Goal: Task Accomplishment & Management: Manage account settings

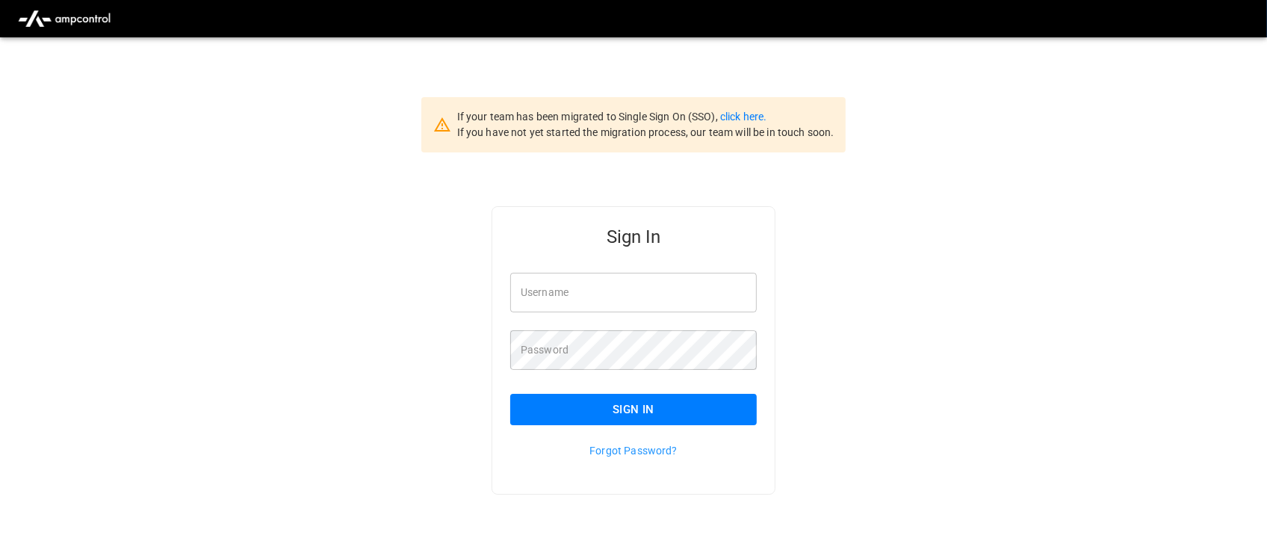
type input "**********"
click at [630, 295] on input "**********" at bounding box center [633, 293] width 247 height 40
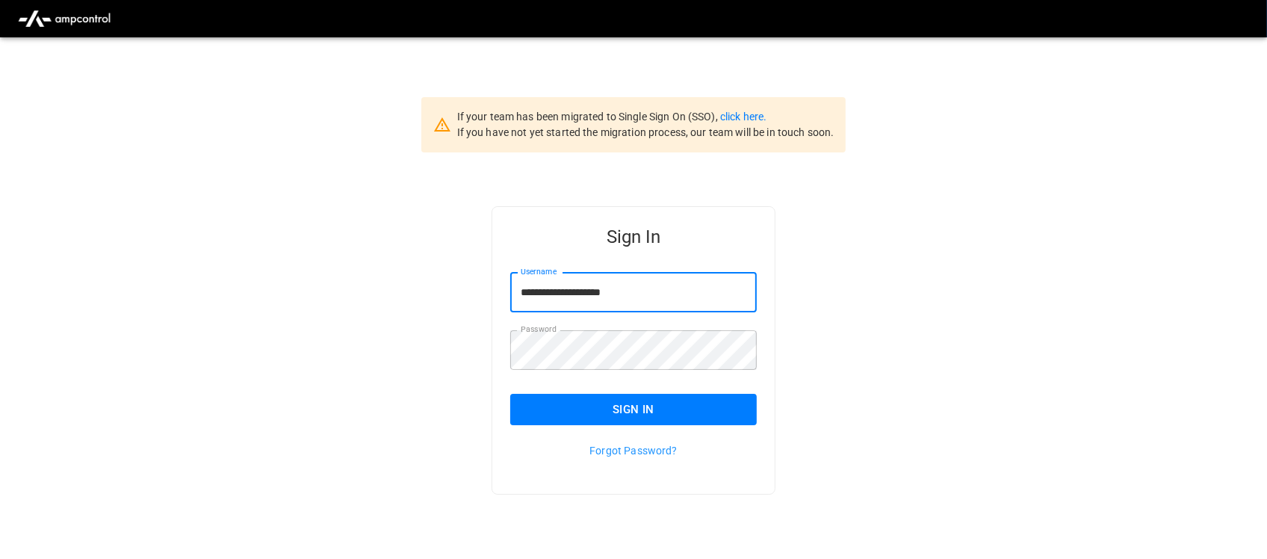
click at [666, 403] on button "Sign In" at bounding box center [633, 409] width 247 height 31
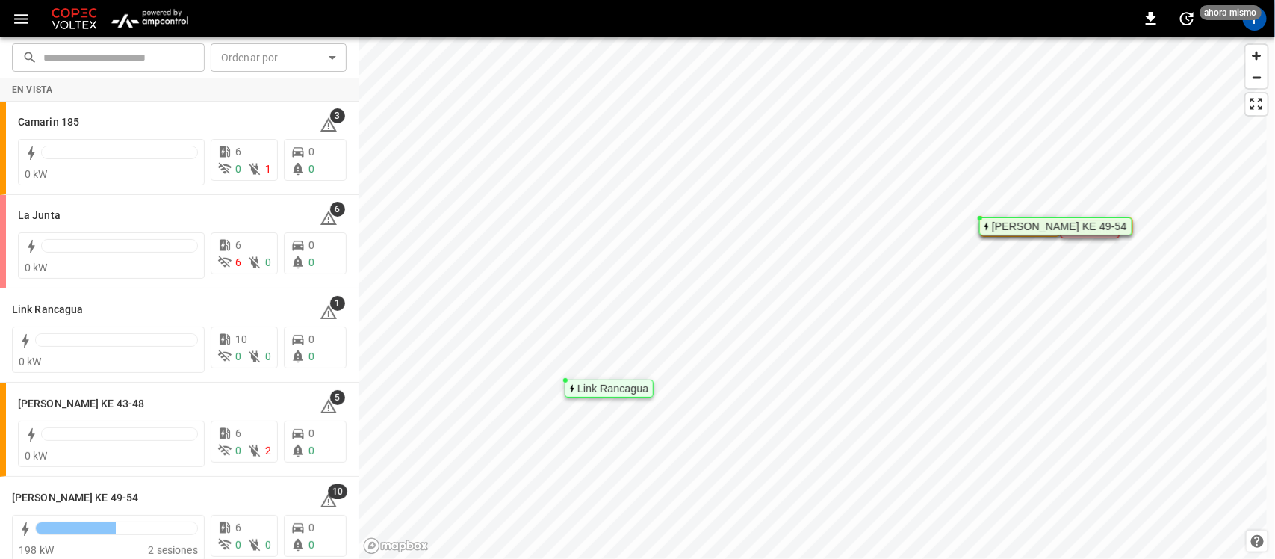
click at [170, 8] on img "menu" at bounding box center [149, 18] width 87 height 28
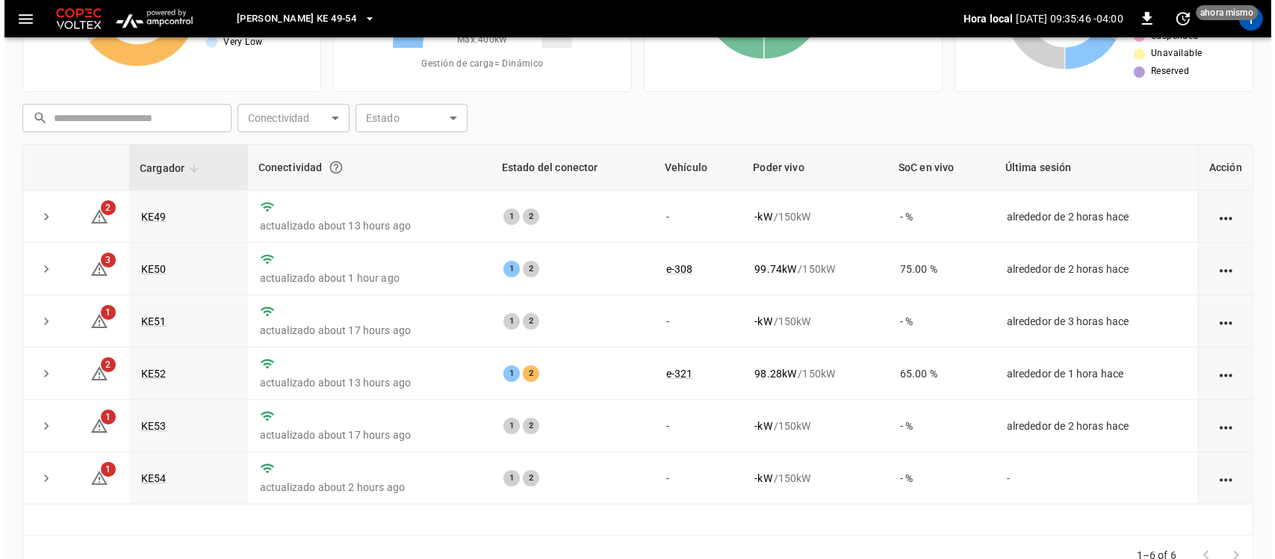
scroll to position [187, 0]
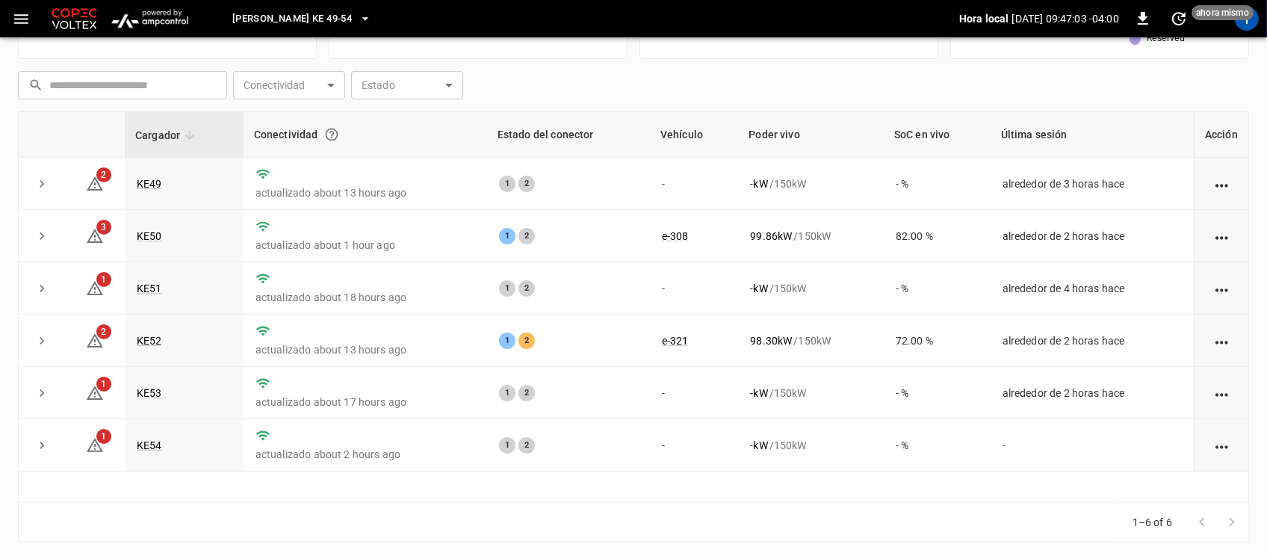
click at [358, 16] on icon "button" at bounding box center [365, 18] width 15 height 15
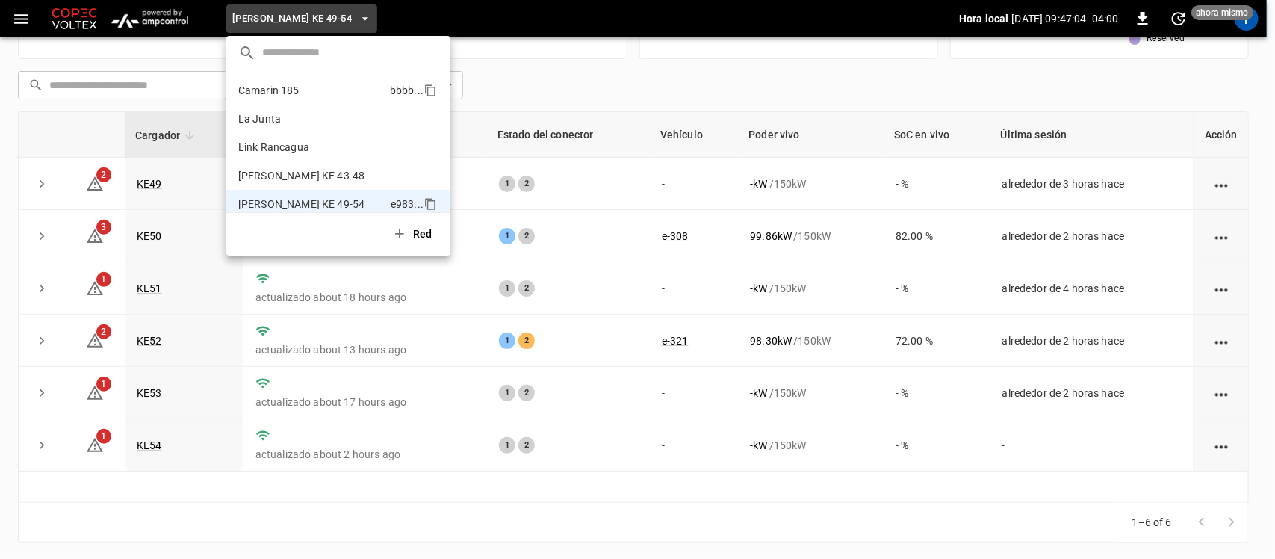
scroll to position [12, 0]
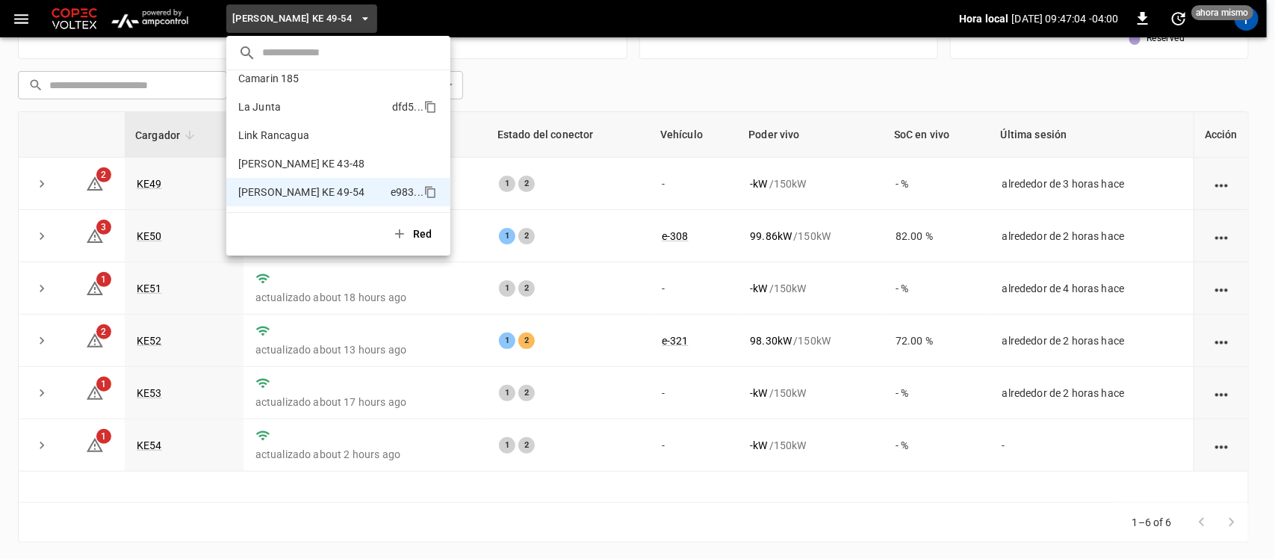
click at [306, 99] on li "La Junta dfd5 ..." at bounding box center [338, 107] width 224 height 28
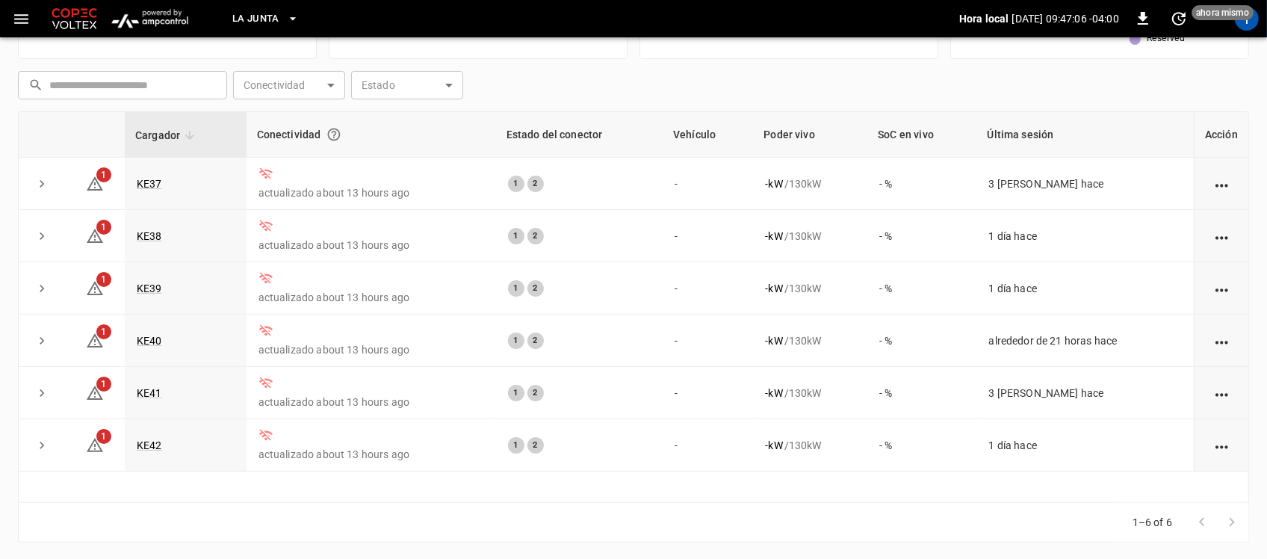
click at [284, 15] on button "La Junta" at bounding box center [265, 18] width 78 height 29
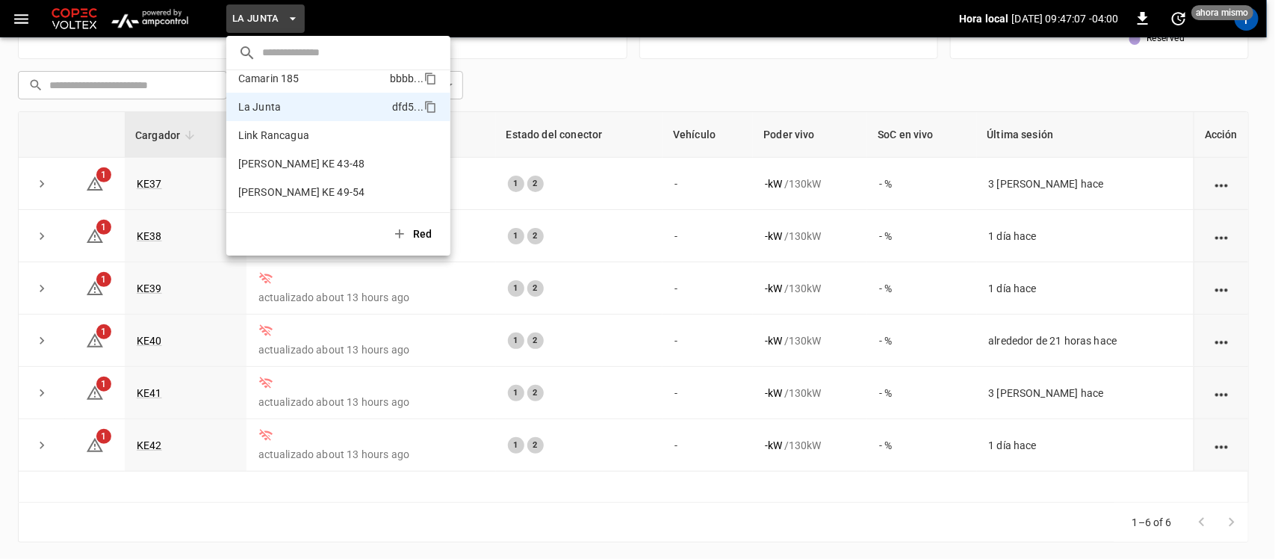
click at [277, 82] on p "Camarin 185" at bounding box center [268, 78] width 61 height 15
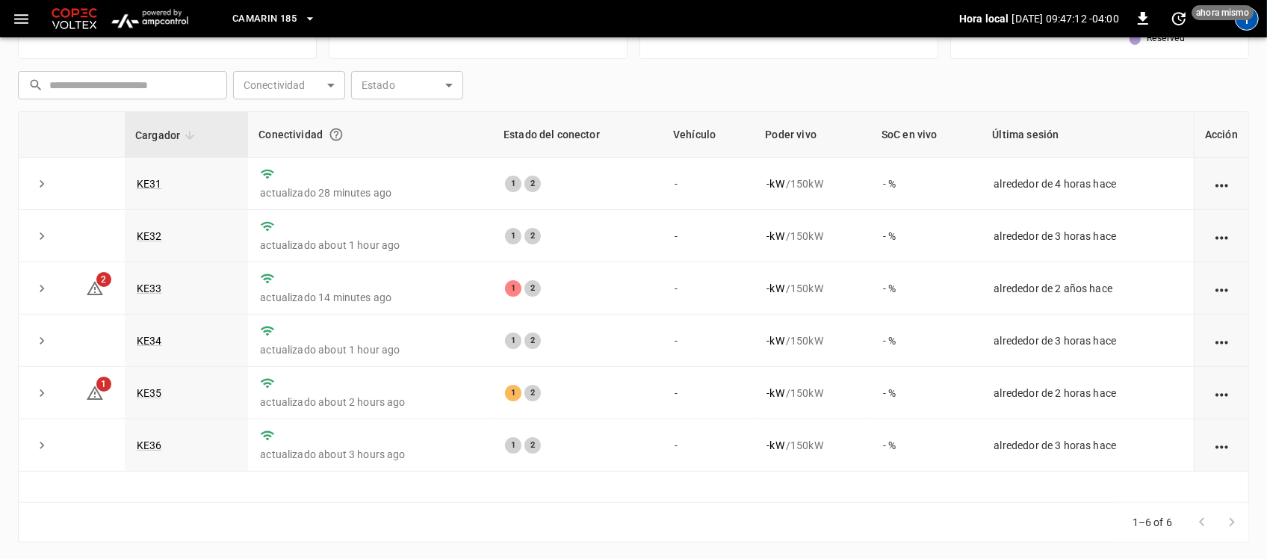
click at [1249, 27] on div "T" at bounding box center [1247, 19] width 24 height 24
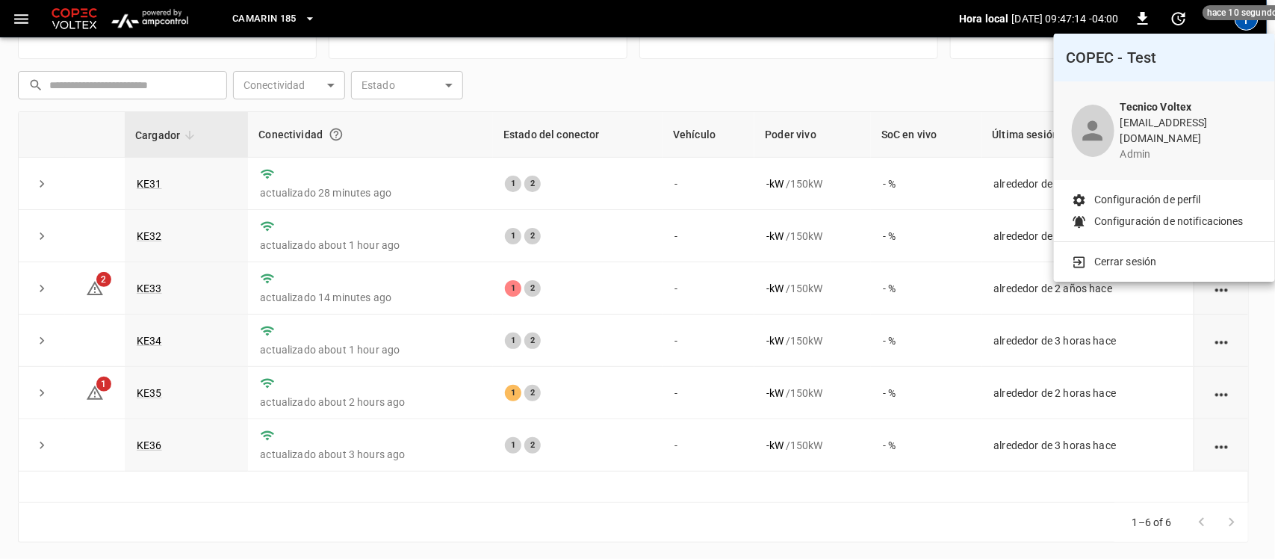
click at [1151, 258] on p "Cerrar sesión" at bounding box center [1125, 262] width 63 height 16
